Goal: Transaction & Acquisition: Download file/media

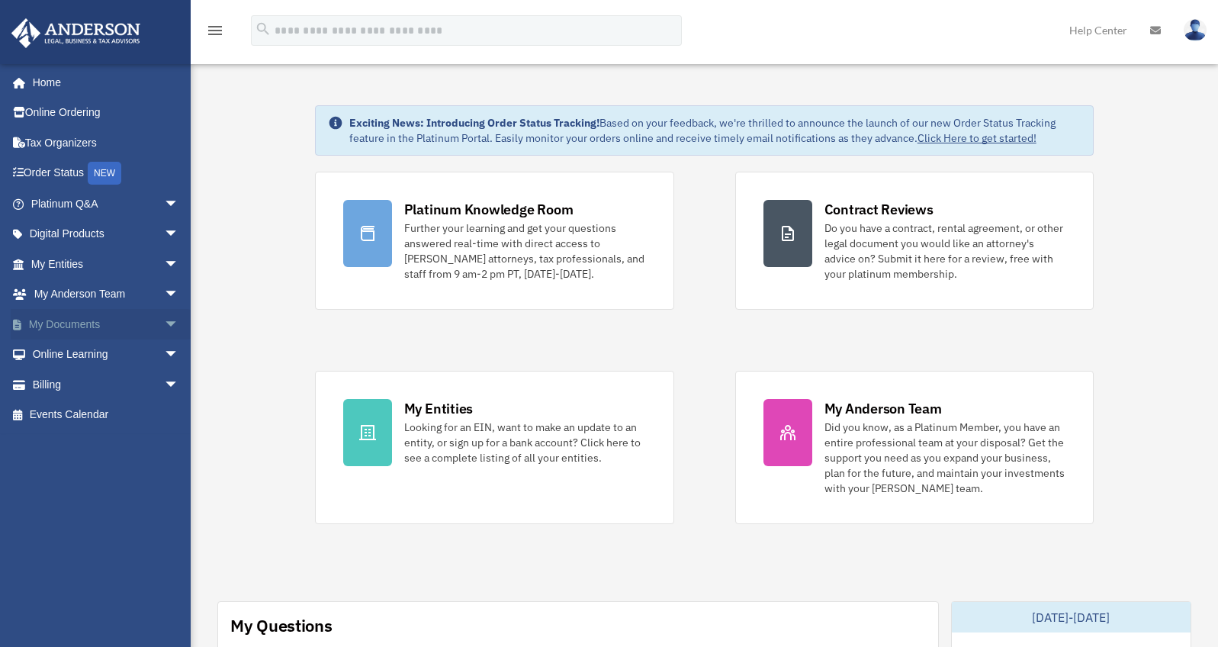
click at [121, 330] on link "My Documents arrow_drop_down" at bounding box center [107, 324] width 192 height 31
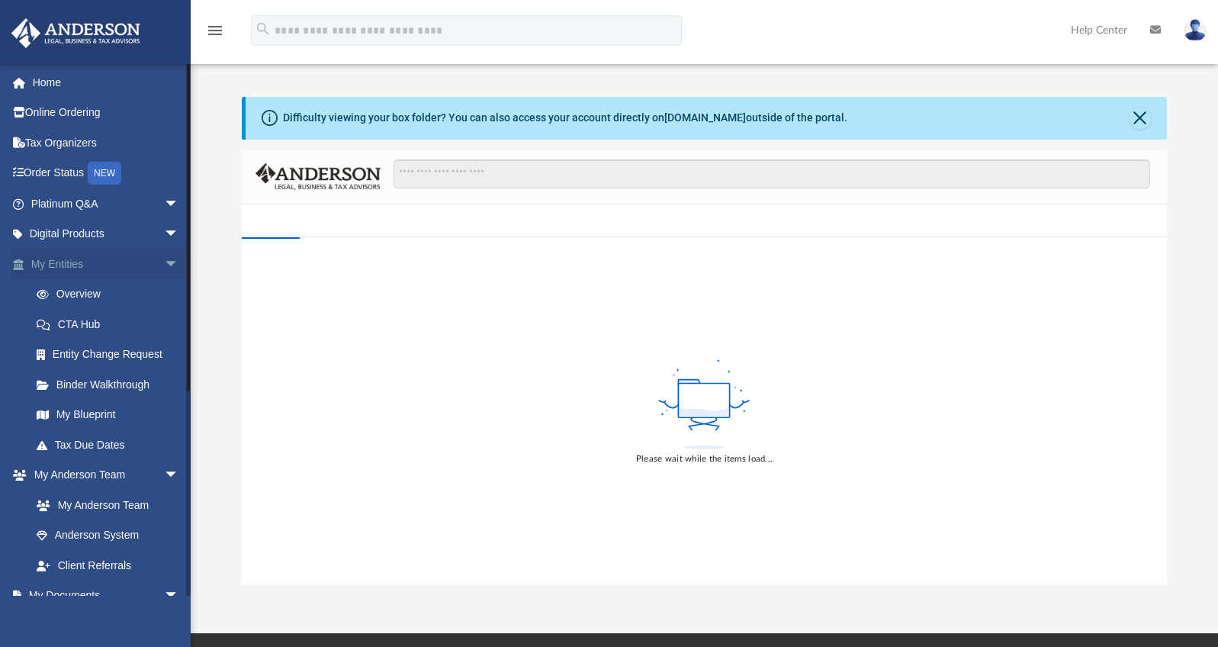
click at [164, 263] on span "arrow_drop_down" at bounding box center [179, 264] width 31 height 31
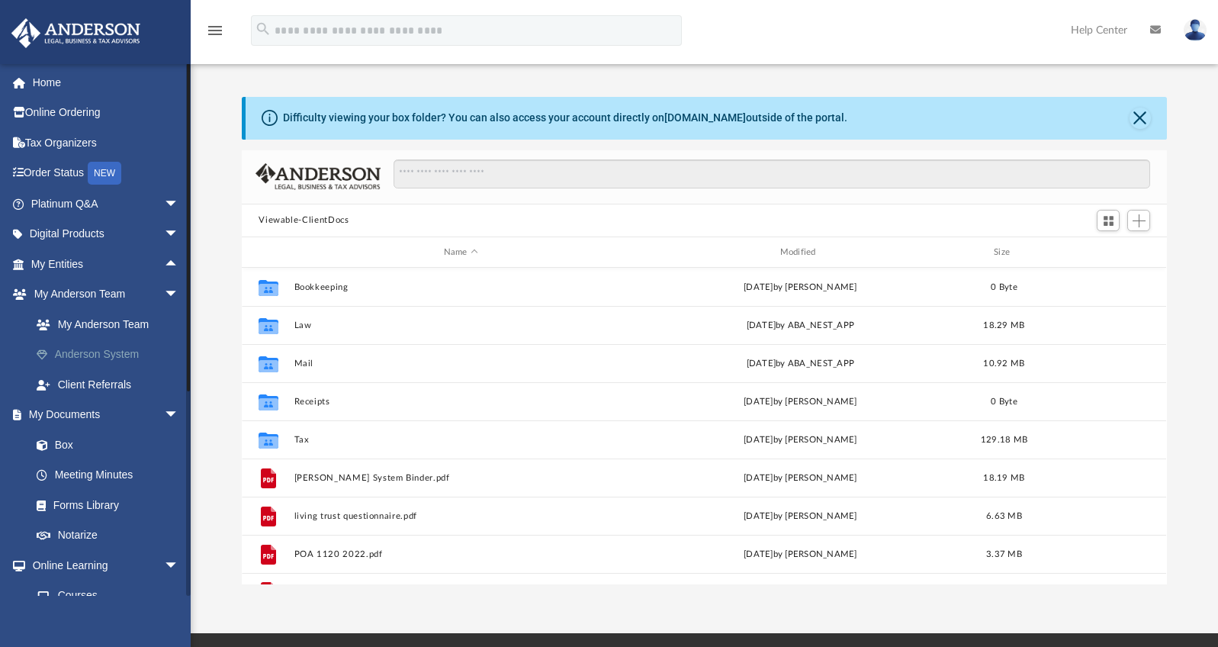
scroll to position [335, 913]
click at [60, 446] on link "Box" at bounding box center [111, 445] width 181 height 31
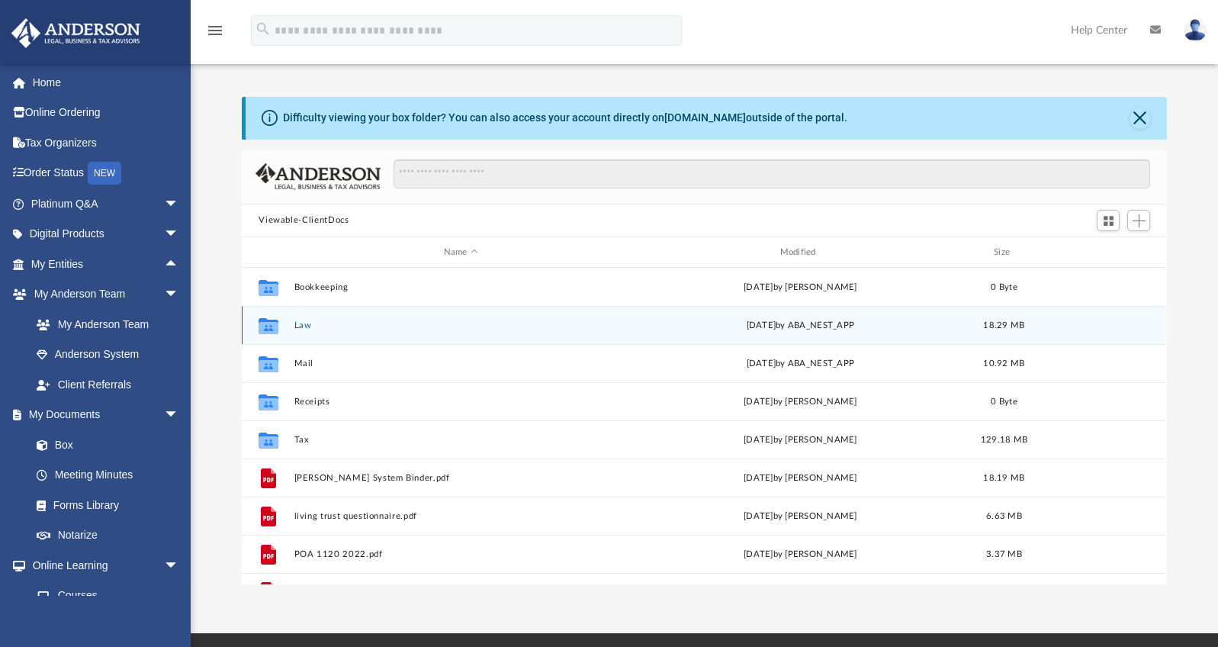
click at [306, 323] on button "Law" at bounding box center [460, 325] width 333 height 10
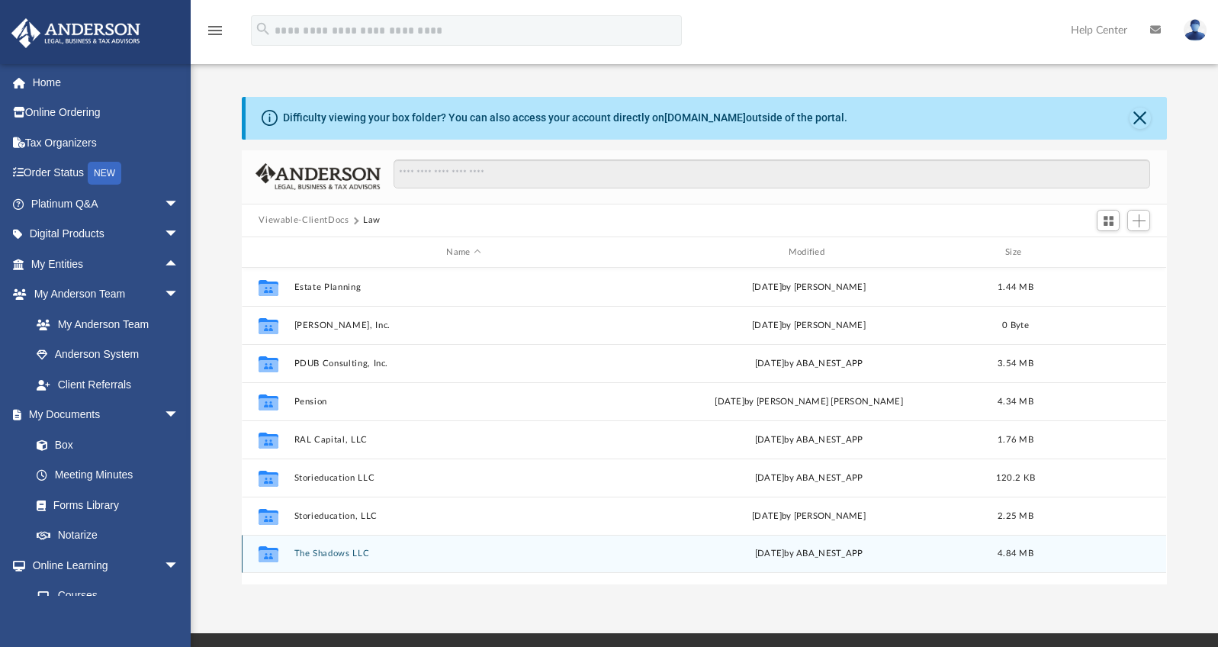
click at [351, 552] on button "The Shadows LLC" at bounding box center [463, 554] width 339 height 10
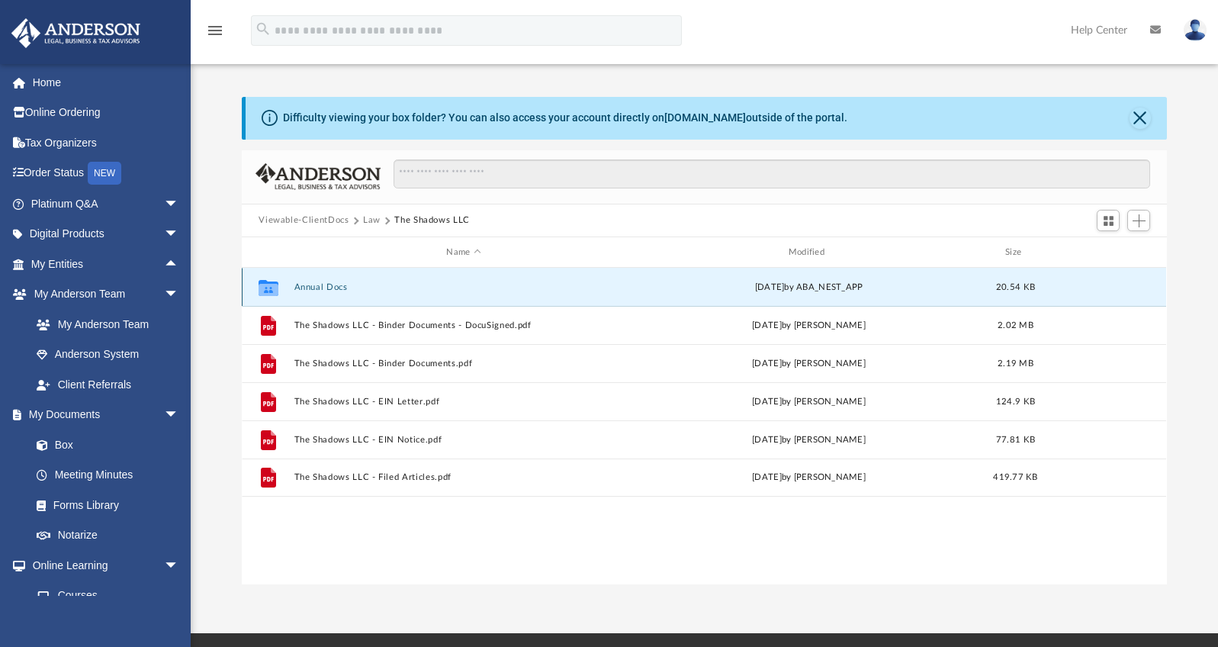
click at [312, 283] on button "Annual Docs" at bounding box center [463, 287] width 339 height 10
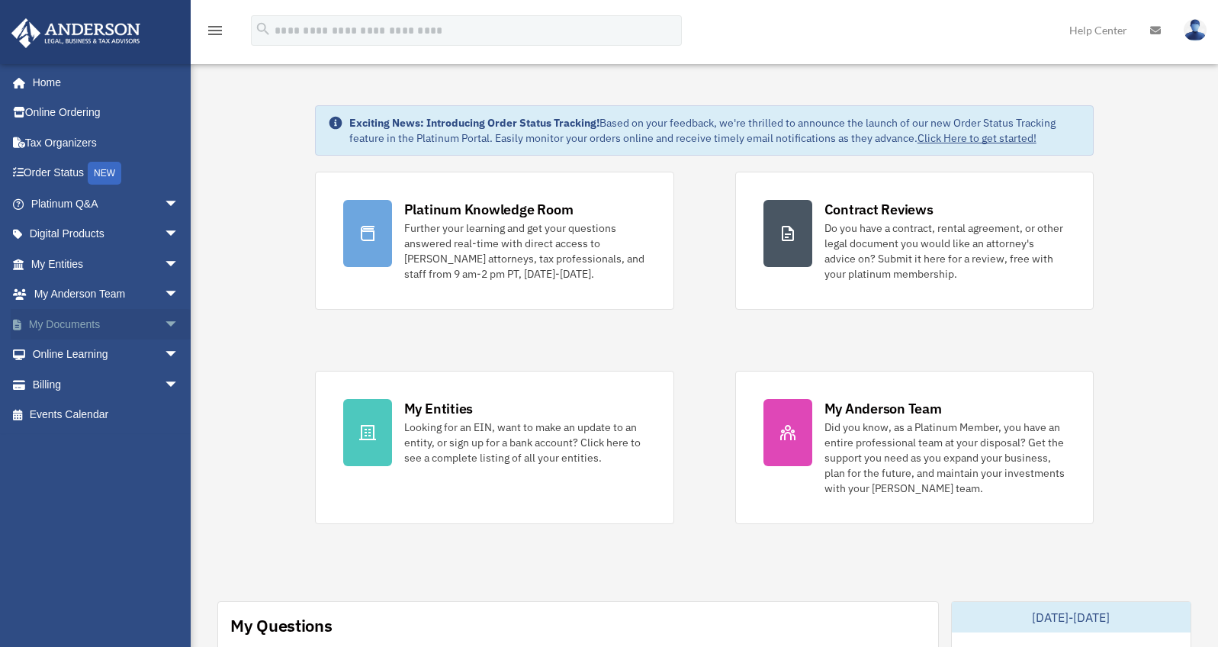
click at [164, 330] on span "arrow_drop_down" at bounding box center [179, 324] width 31 height 31
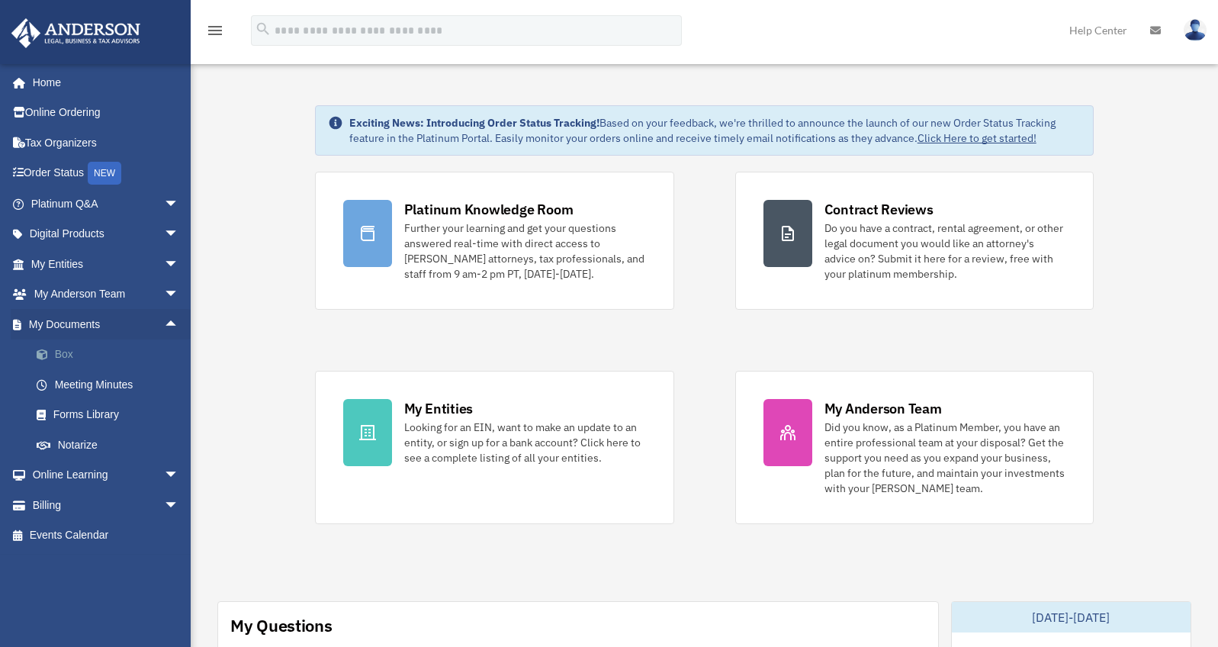
click at [74, 359] on link "Box" at bounding box center [111, 355] width 181 height 31
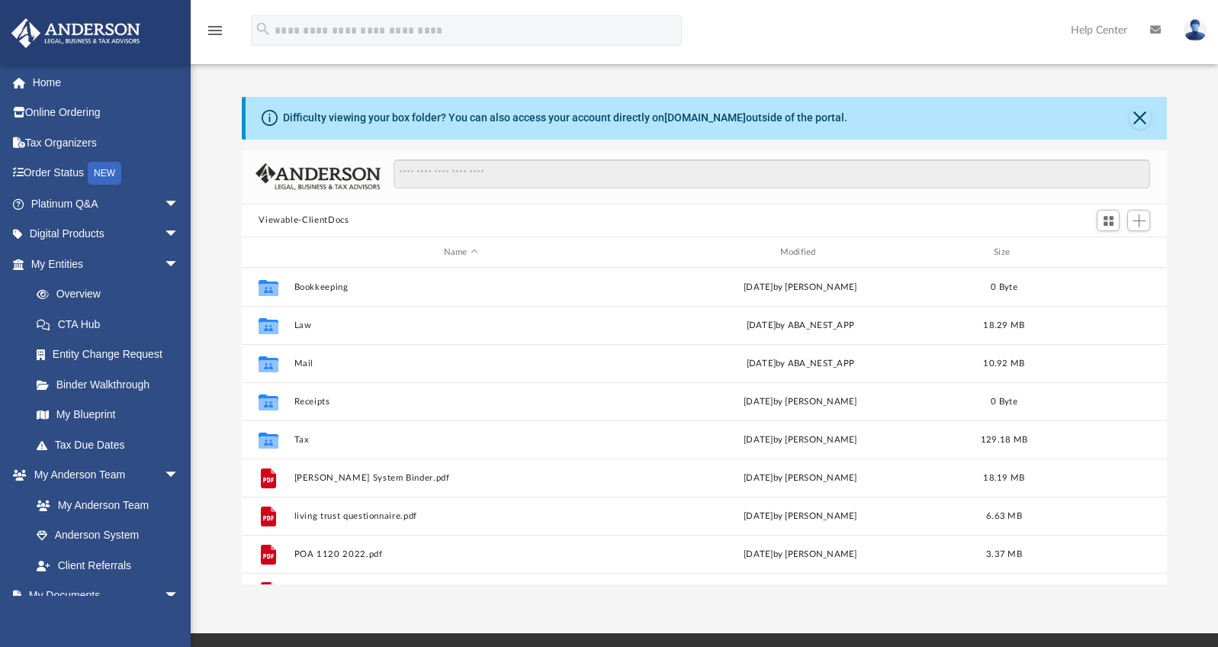
scroll to position [3, 0]
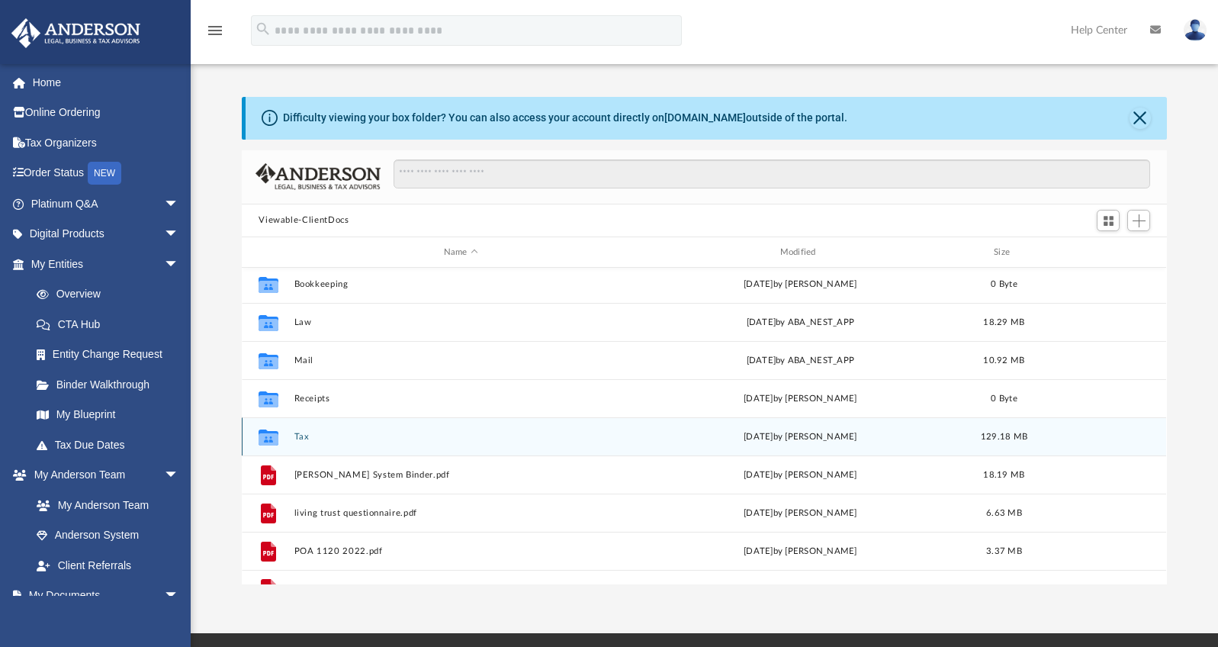
click at [301, 433] on button "Tax" at bounding box center [460, 437] width 333 height 10
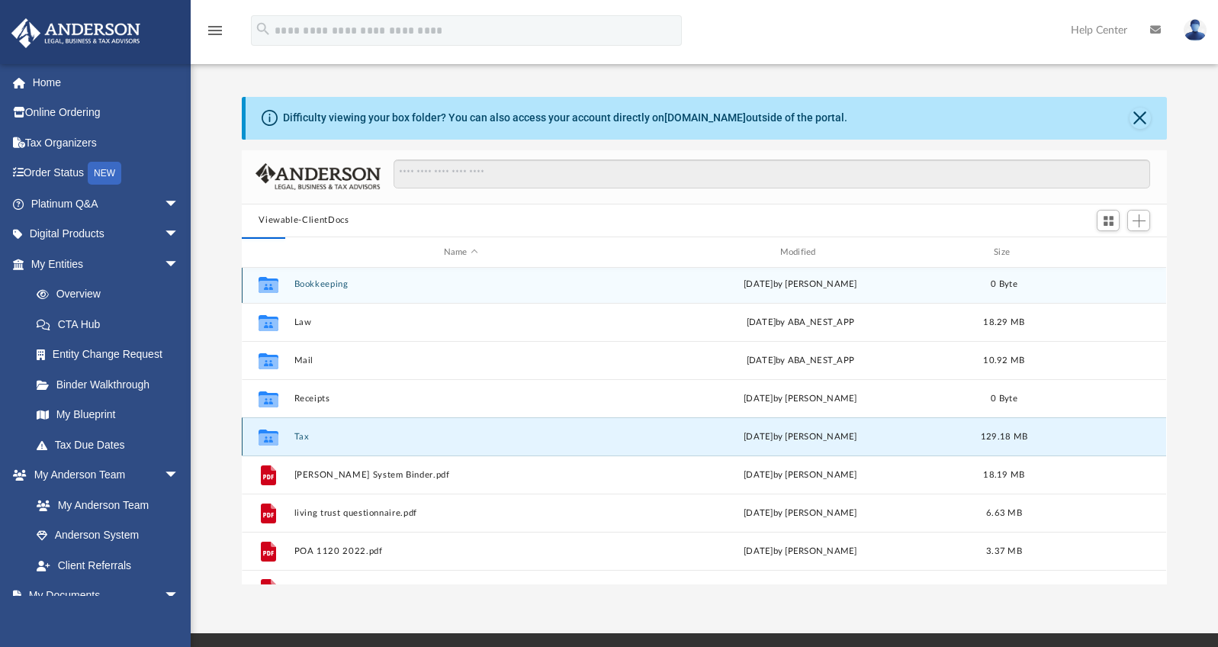
scroll to position [0, 0]
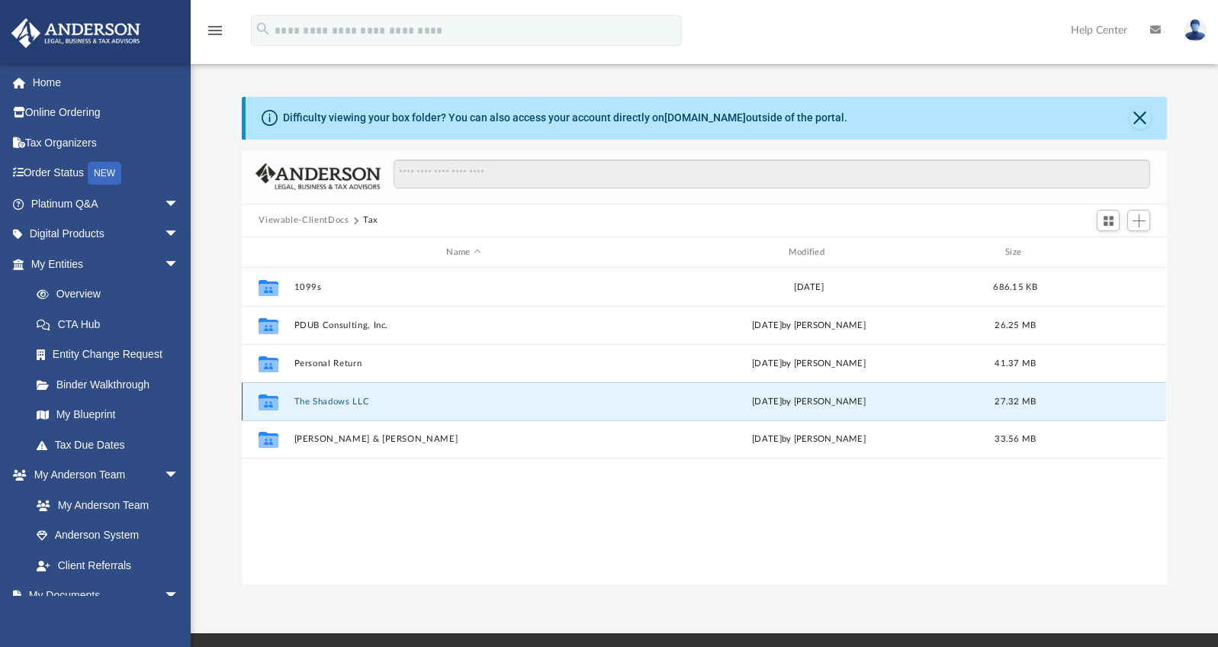
click at [307, 405] on button "The Shadows LLC" at bounding box center [463, 402] width 339 height 10
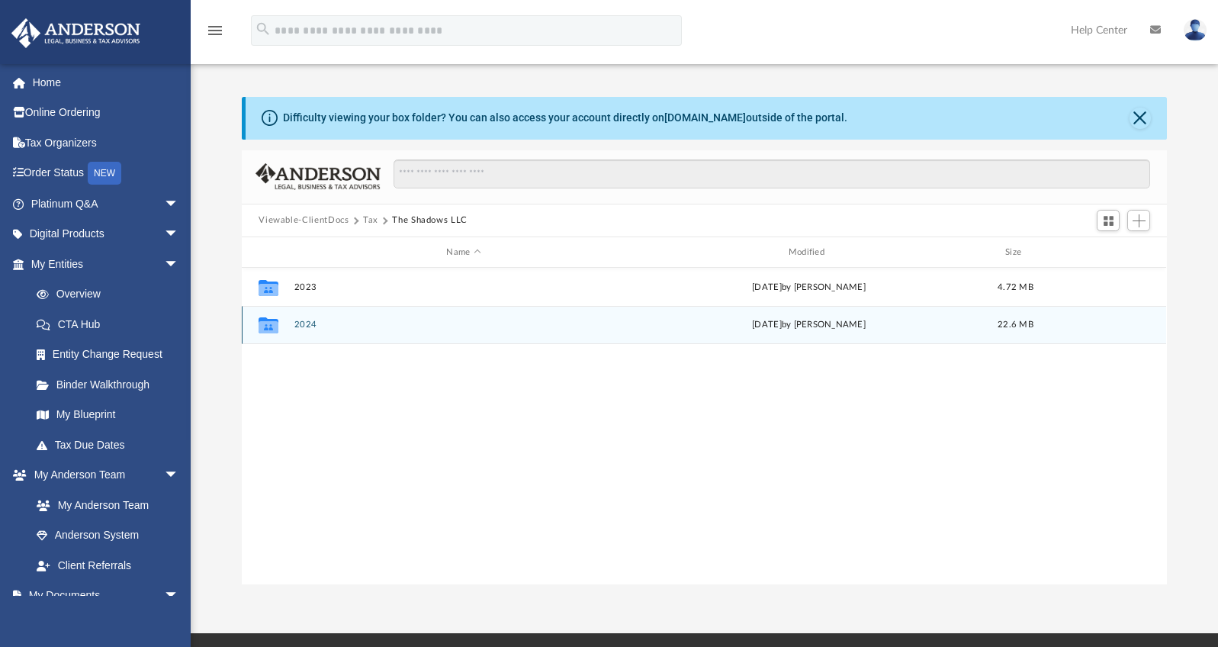
click at [310, 328] on button "2024" at bounding box center [463, 325] width 339 height 10
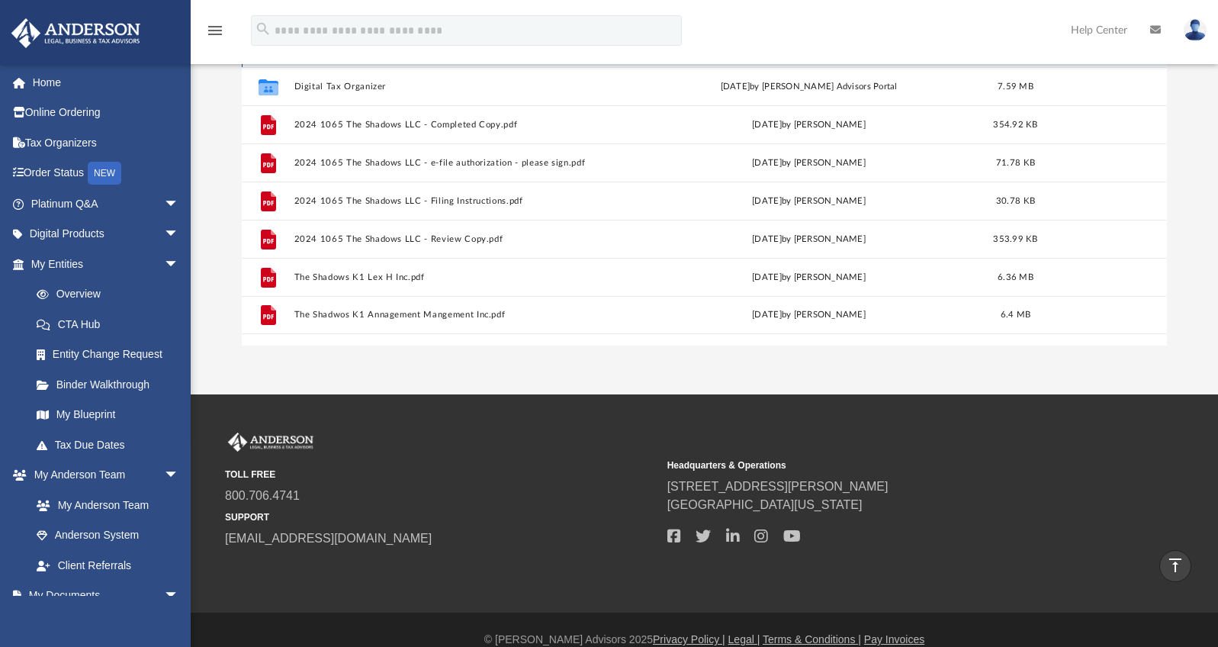
scroll to position [236, 0]
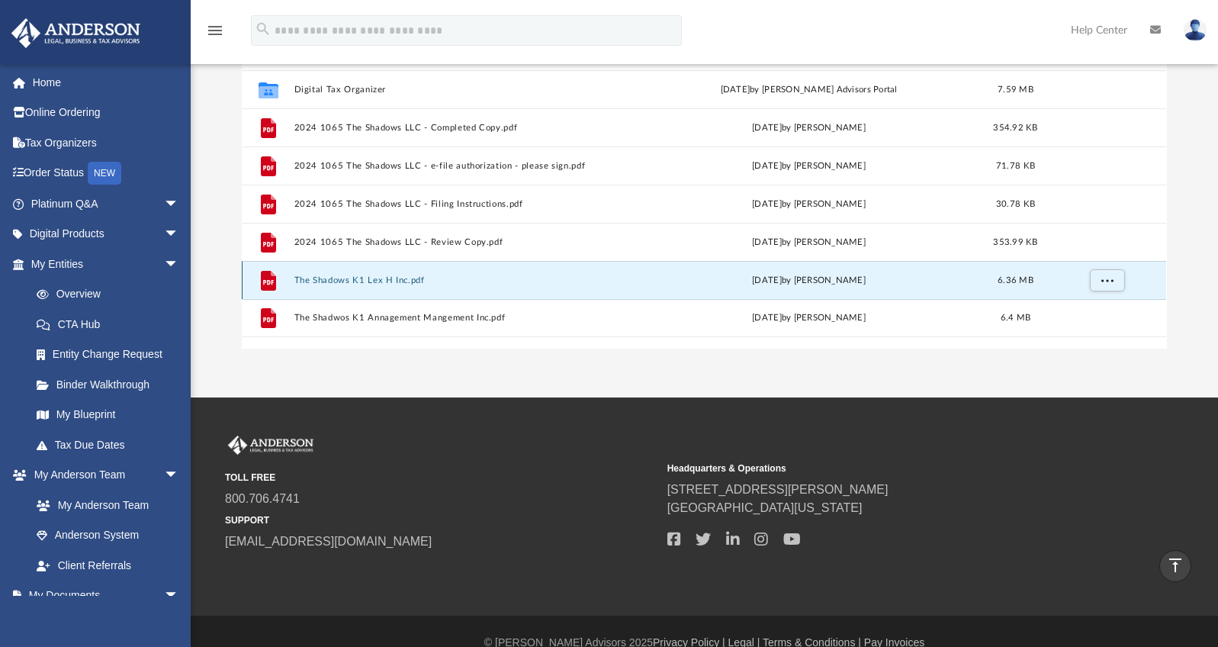
click at [358, 282] on button "The Shadows K1 Lex H Inc.pdf" at bounding box center [463, 280] width 339 height 10
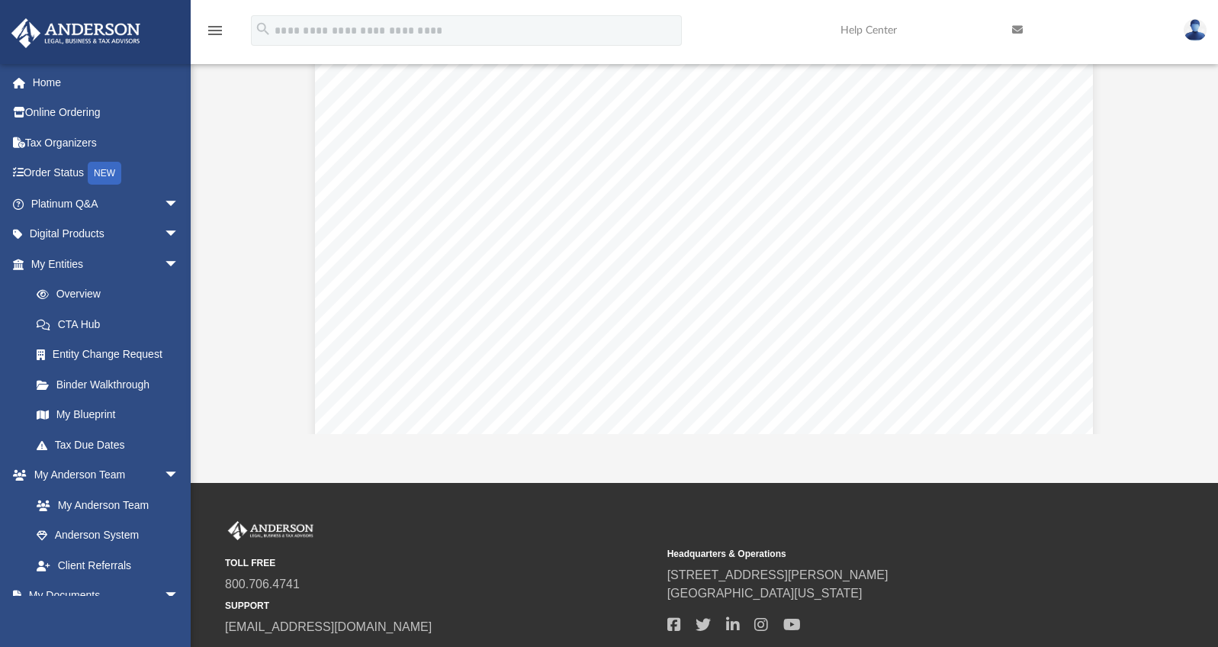
scroll to position [0, 0]
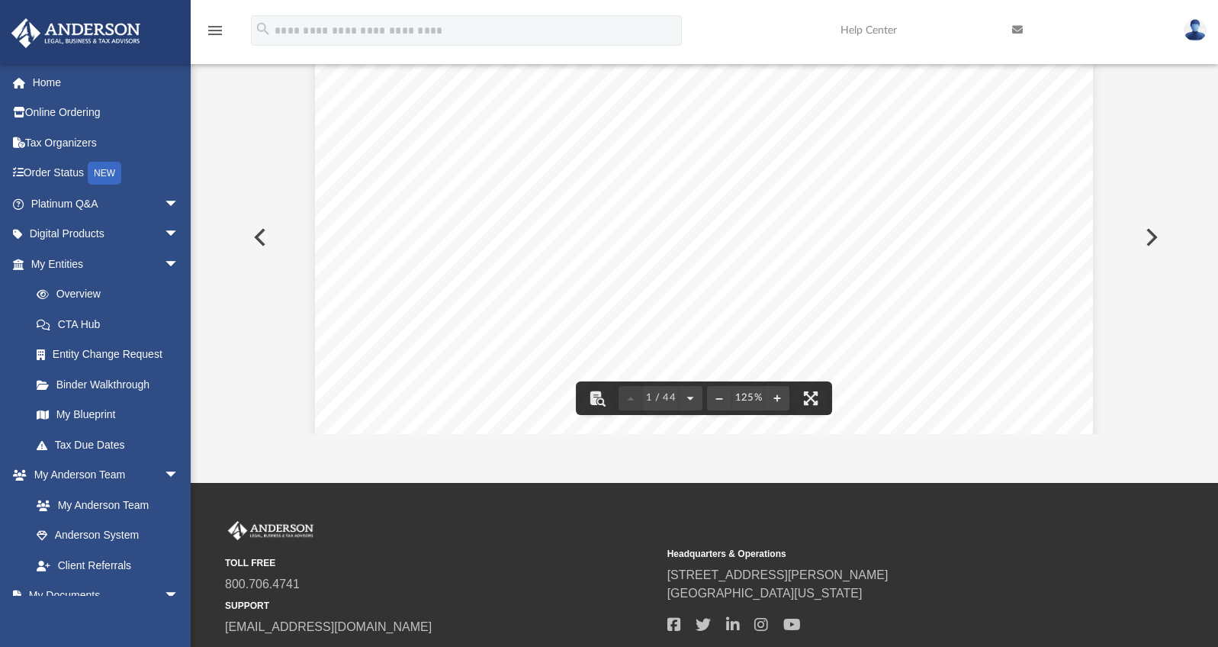
click at [262, 235] on button "Preview" at bounding box center [259, 237] width 34 height 43
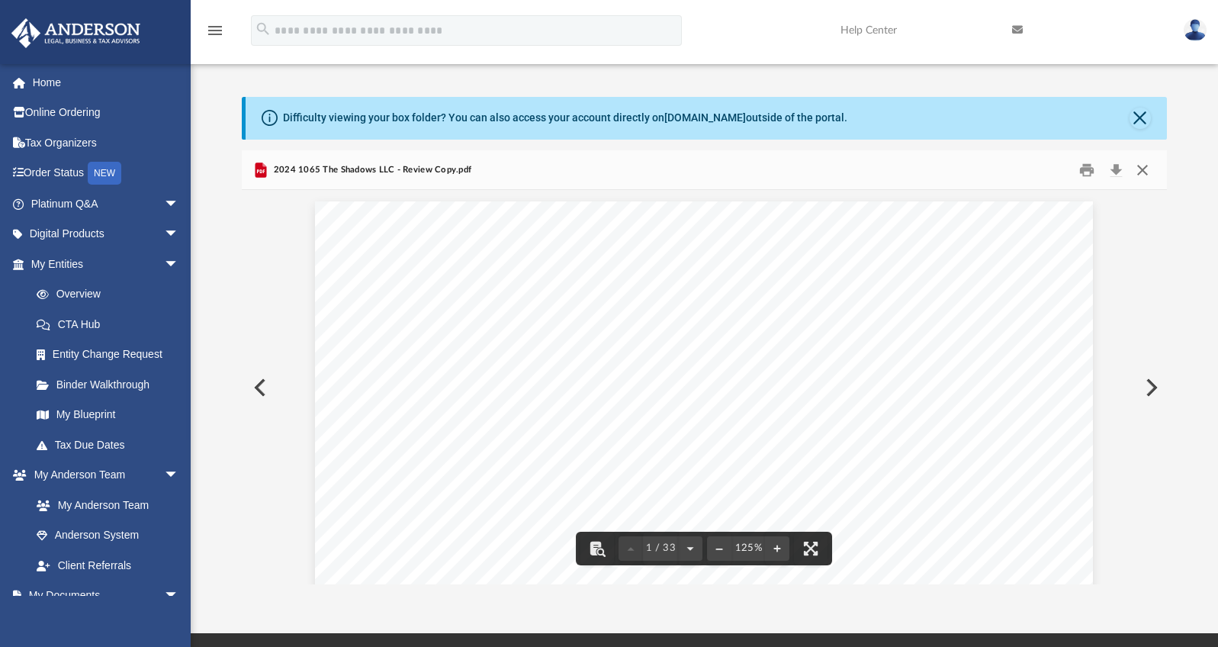
click at [1150, 170] on button "Close" at bounding box center [1142, 170] width 27 height 24
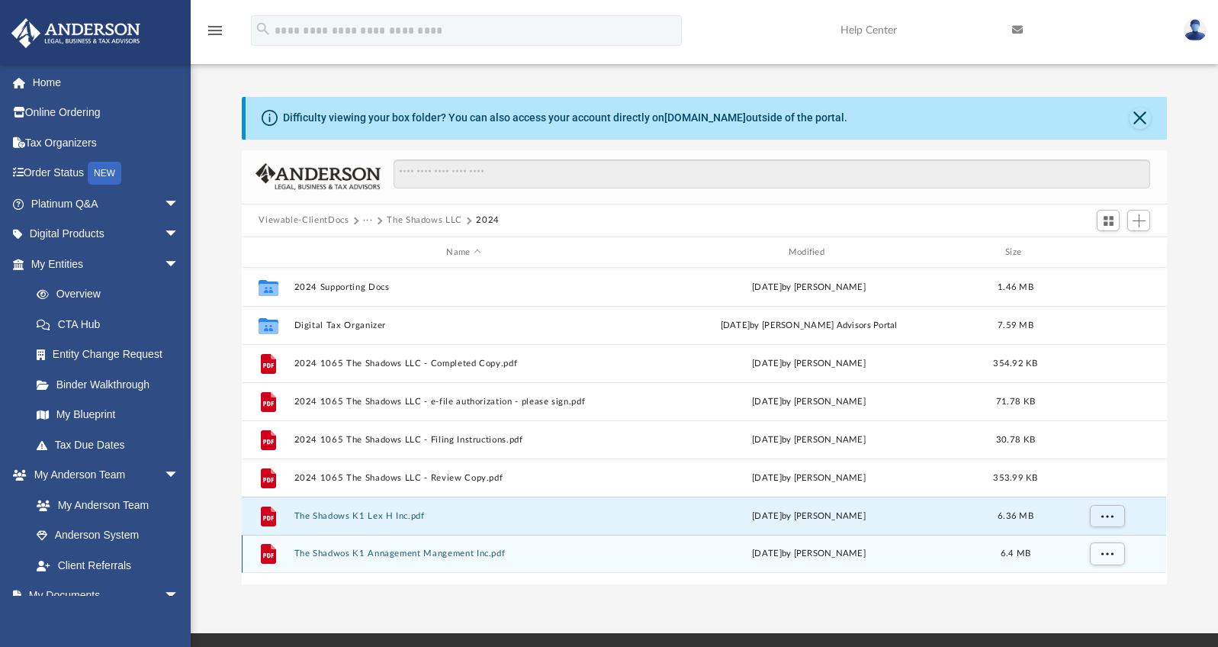
click at [446, 556] on button "The Shadwos K1 Annagement Mangement Inc.pdf" at bounding box center [463, 554] width 339 height 10
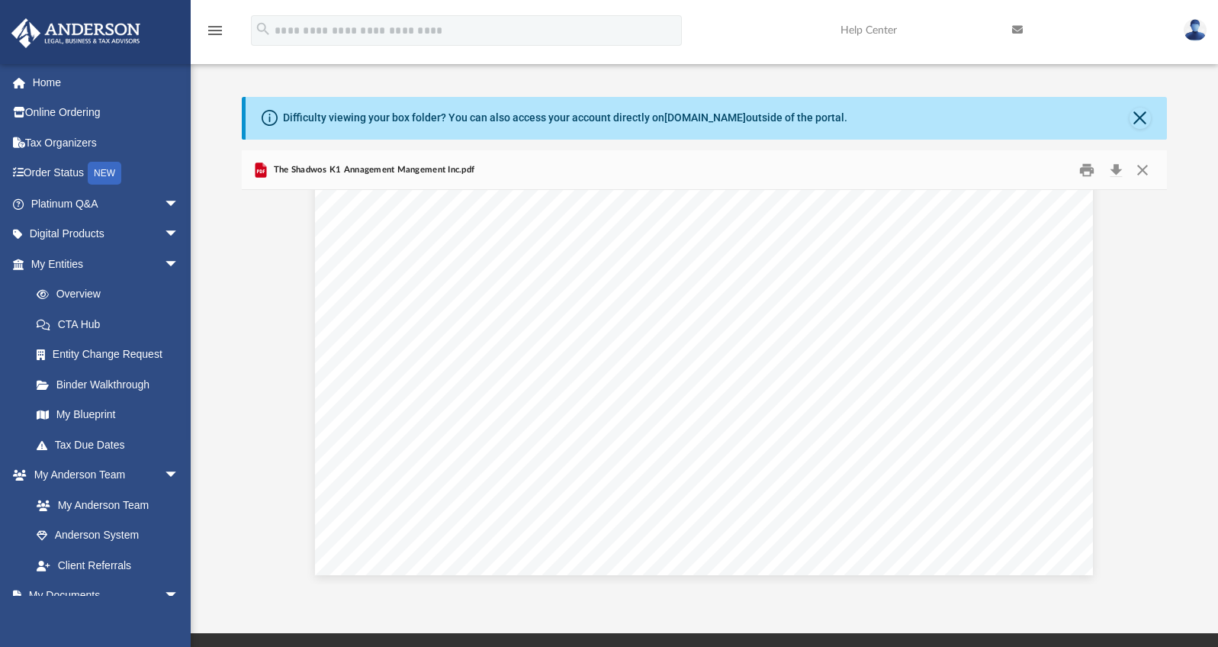
scroll to position [12233, 0]
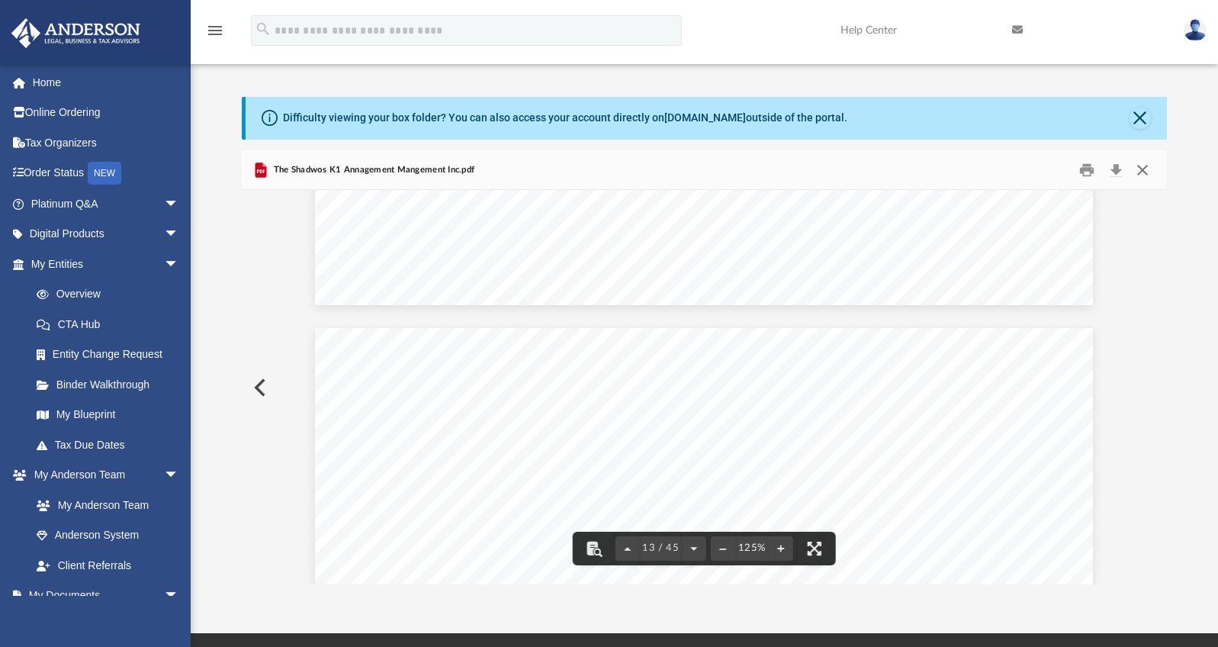
click at [1149, 170] on button "Close" at bounding box center [1142, 170] width 27 height 24
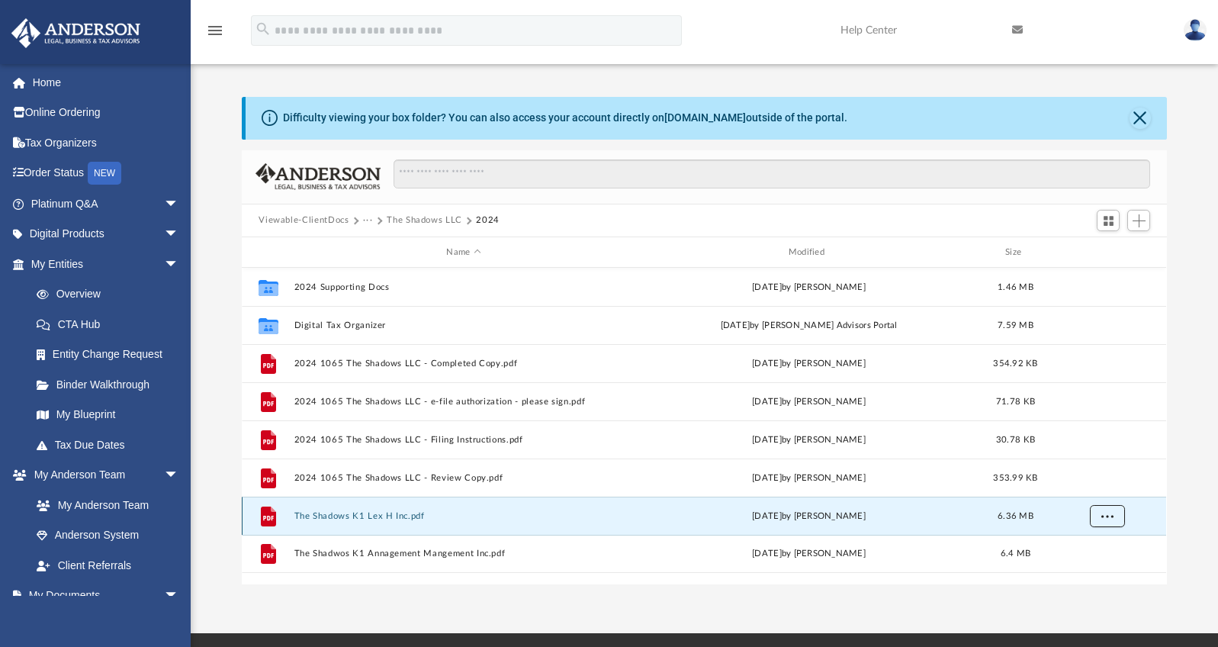
click at [1102, 517] on span "More options" at bounding box center [1108, 516] width 12 height 8
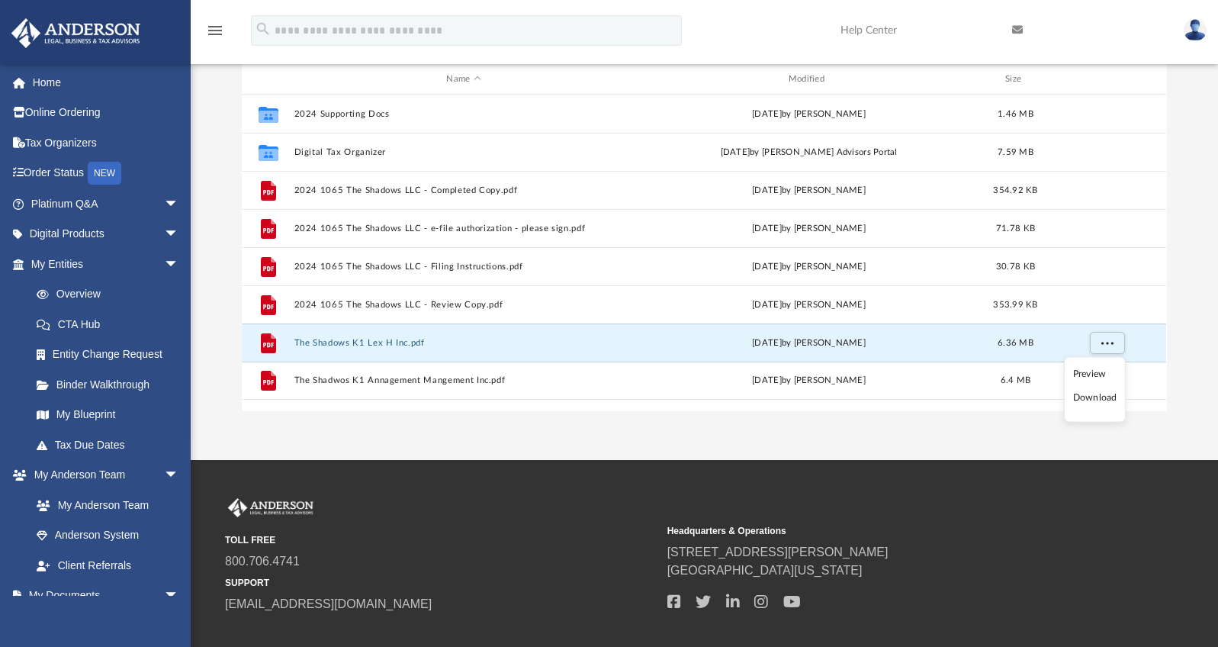
scroll to position [237, 0]
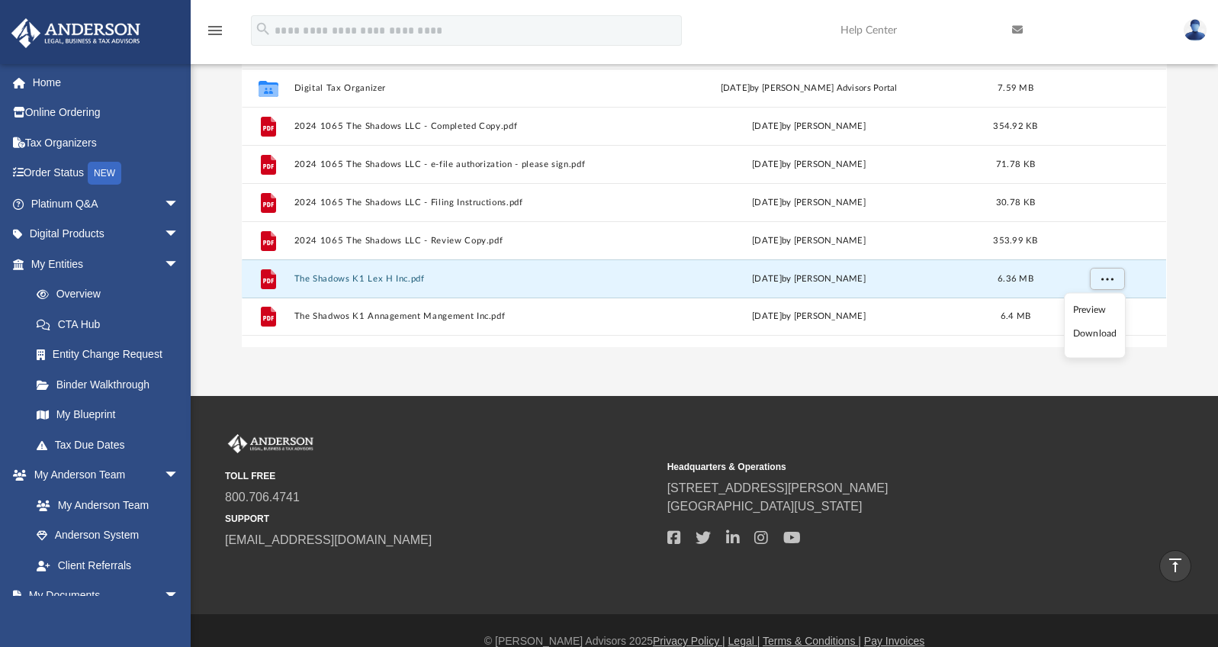
click at [1101, 336] on li "Download" at bounding box center [1095, 334] width 44 height 16
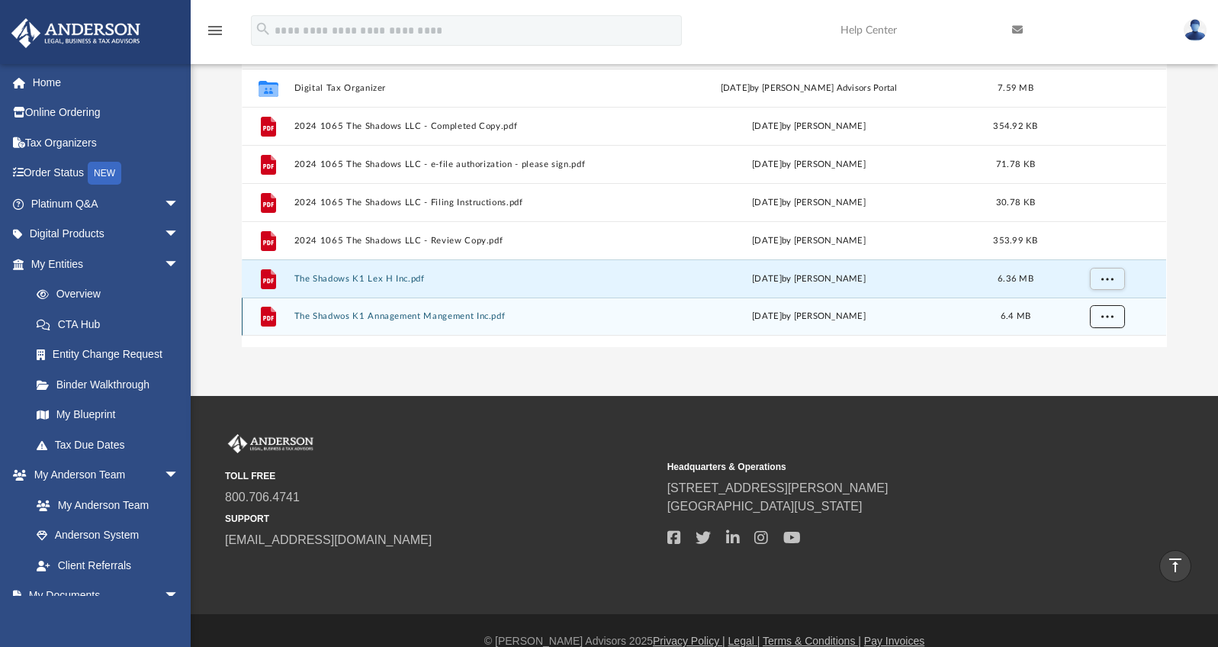
click at [1101, 317] on button "More options" at bounding box center [1107, 317] width 35 height 23
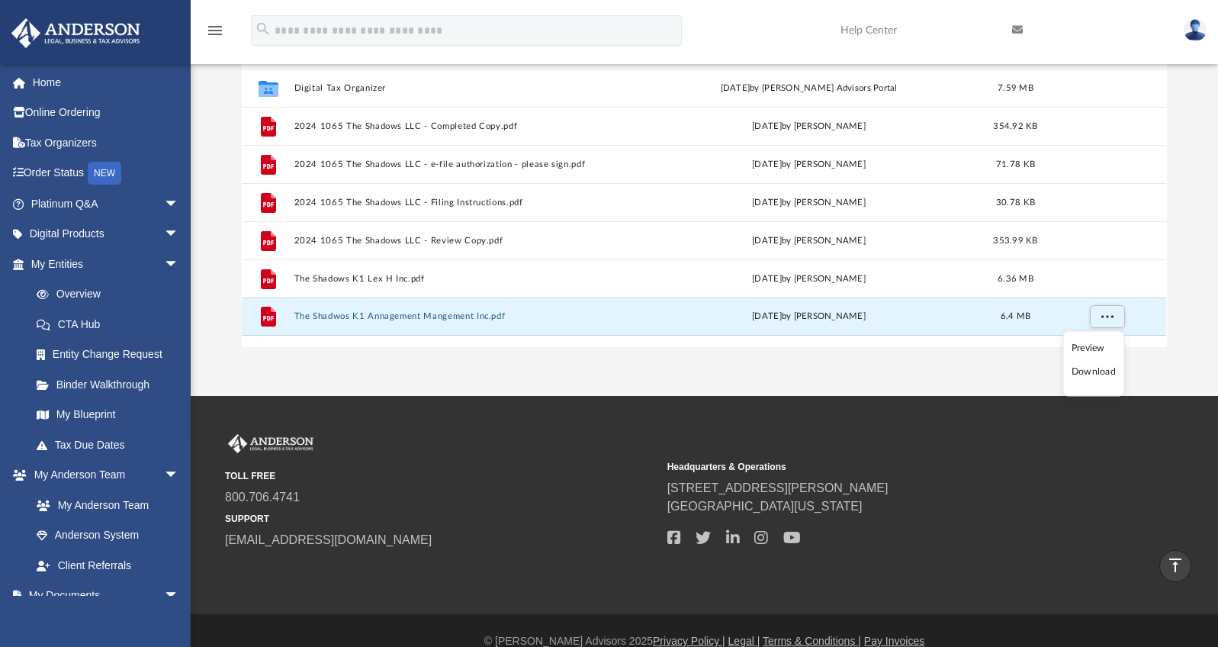
click at [1093, 375] on li "Download" at bounding box center [1094, 372] width 44 height 16
